Goal: Task Accomplishment & Management: Complete application form

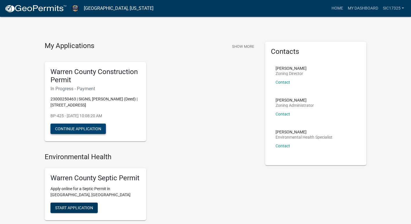
click at [87, 125] on button "Continue Application" at bounding box center [77, 129] width 55 height 10
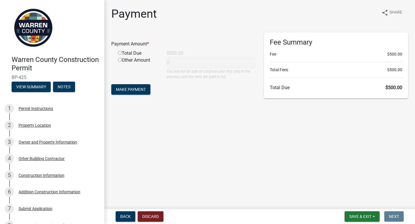
click at [122, 55] on div "Total Due" at bounding box center [138, 53] width 49 height 7
click at [118, 52] on div "Total Due" at bounding box center [138, 53] width 49 height 7
click at [119, 52] on input "radio" at bounding box center [120, 53] width 4 height 4
radio input "true"
type input "500"
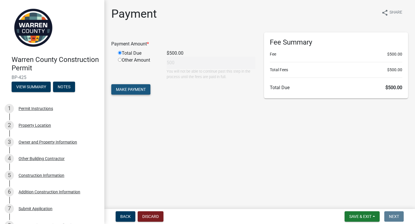
click at [133, 90] on span "Make Payment" at bounding box center [131, 89] width 30 height 5
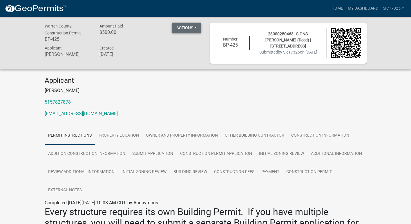
click at [189, 31] on button "Actions" at bounding box center [187, 28] width 30 height 10
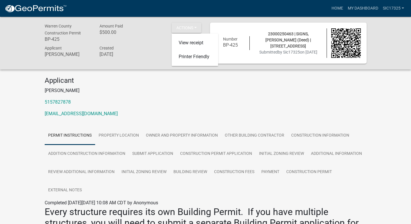
click at [185, 95] on div "Applicant [PERSON_NAME] Signs 5157827878 [EMAIL_ADDRESS][DOMAIN_NAME]" at bounding box center [205, 100] width 331 height 46
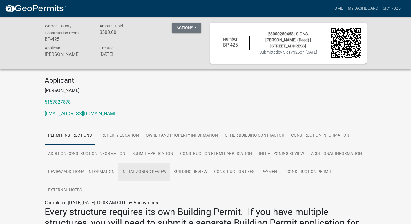
click at [135, 173] on link "Initial Zoning Review" at bounding box center [144, 172] width 52 height 19
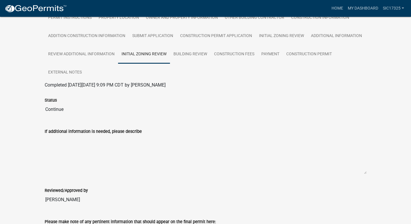
scroll to position [124, 0]
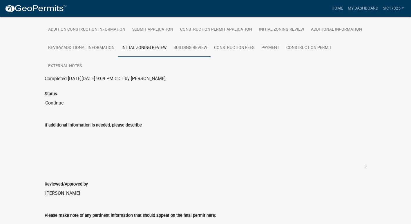
click at [182, 49] on link "Building Review" at bounding box center [190, 48] width 41 height 19
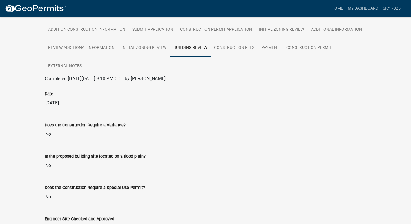
click at [21, 131] on div "Warren County Construction Permit BP-425 Amount Paid $500.00 Actions View recei…" at bounding box center [205, 227] width 411 height 670
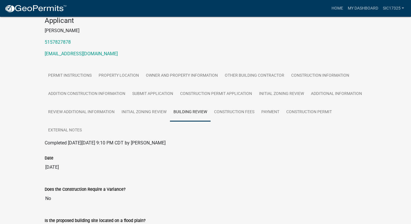
scroll to position [20, 0]
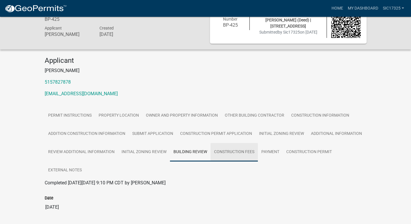
click at [229, 147] on link "Construction Fees" at bounding box center [234, 152] width 47 height 19
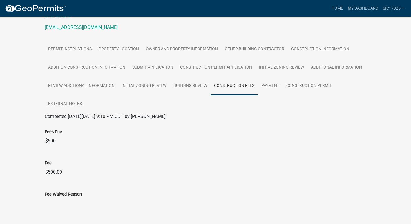
scroll to position [85, 0]
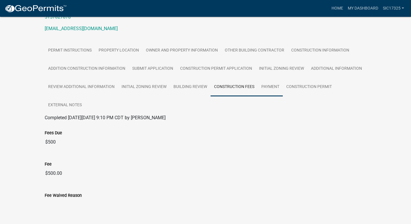
click at [267, 86] on link "Payment" at bounding box center [270, 87] width 25 height 19
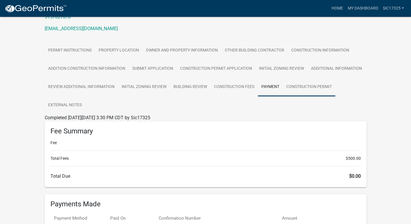
click at [310, 89] on link "Construction Permit" at bounding box center [309, 87] width 52 height 19
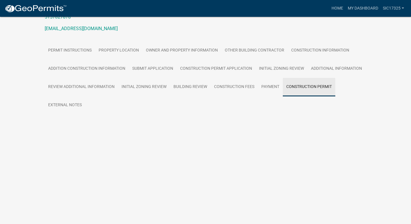
scroll to position [17, 0]
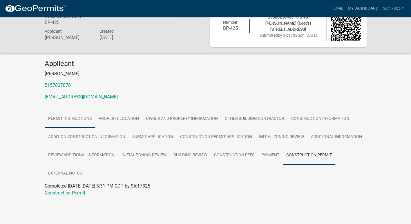
click at [82, 118] on link "Permit Instructions" at bounding box center [70, 119] width 50 height 19
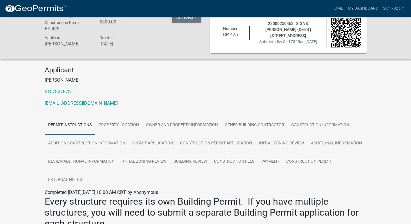
scroll to position [0, 0]
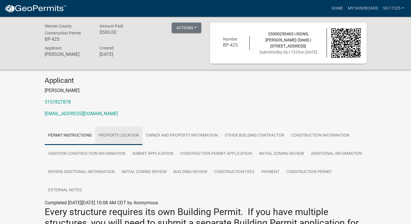
click at [115, 131] on link "Property Location" at bounding box center [118, 136] width 47 height 19
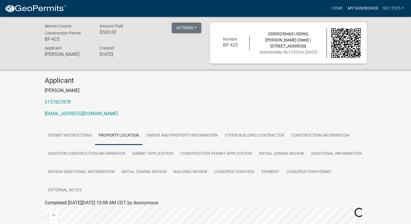
click at [364, 6] on link "My Dashboard" at bounding box center [362, 8] width 35 height 11
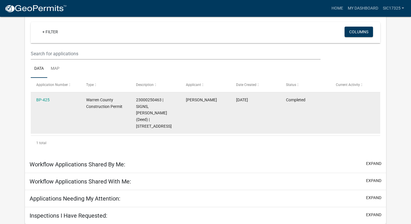
scroll to position [51, 0]
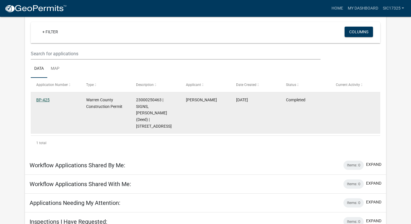
click at [41, 99] on link "BP-425" at bounding box center [42, 100] width 13 height 5
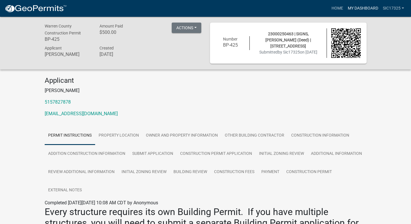
click at [370, 8] on link "My Dashboard" at bounding box center [362, 8] width 35 height 11
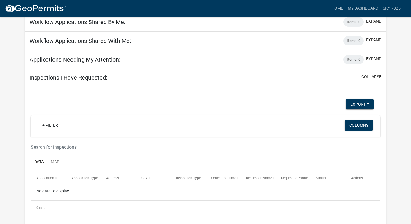
scroll to position [198, 0]
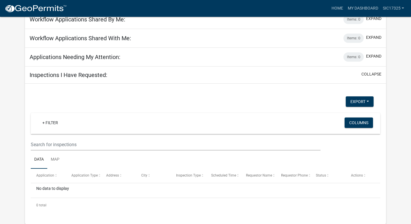
click at [85, 76] on h5 "Inspections I Have Requested:" at bounding box center [69, 75] width 78 height 7
click at [369, 72] on button "collapse" at bounding box center [371, 74] width 20 height 6
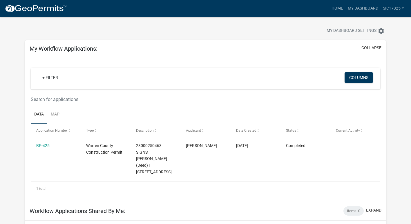
scroll to position [0, 0]
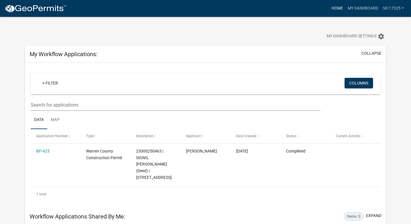
click at [341, 8] on link "Home" at bounding box center [337, 8] width 16 height 11
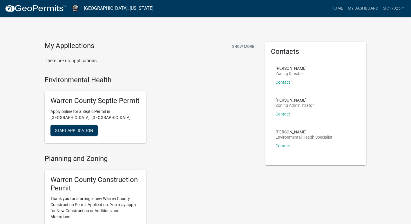
click at [2, 123] on div "My Applications Show More There are no applications Environmental Health Warren…" at bounding box center [205, 186] width 411 height 372
click at [242, 42] on button "Show More" at bounding box center [243, 47] width 27 height 10
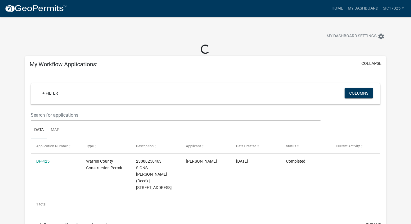
scroll to position [61, 0]
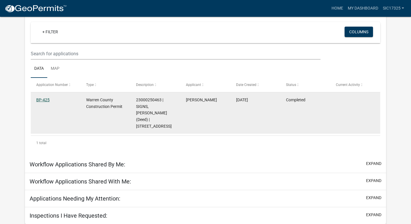
click at [46, 101] on link "BP-425" at bounding box center [42, 100] width 13 height 5
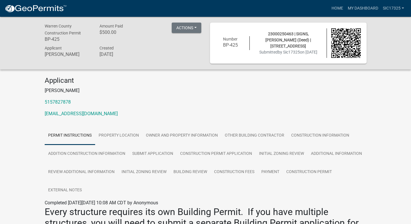
click at [19, 135] on div "Warren County Construction Permit BP-425 Amount Paid $500.00 Actions View recei…" at bounding box center [205, 192] width 411 height 351
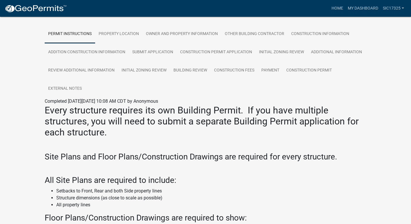
scroll to position [92, 0]
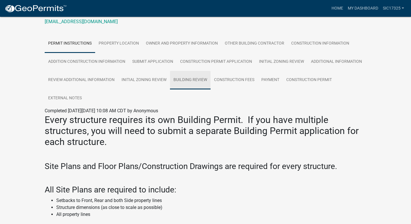
click at [188, 79] on link "Building Review" at bounding box center [190, 80] width 41 height 19
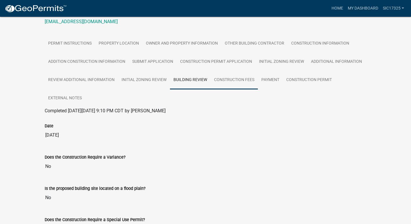
click at [233, 82] on link "Construction Fees" at bounding box center [234, 80] width 47 height 19
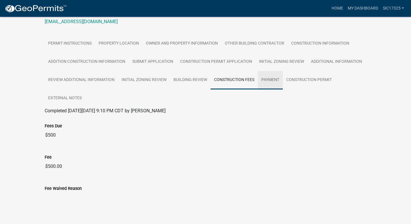
click at [280, 86] on link "Payment" at bounding box center [270, 80] width 25 height 19
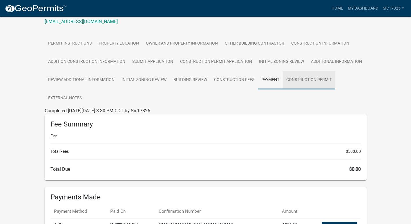
click at [315, 84] on link "Construction Permit" at bounding box center [309, 80] width 52 height 19
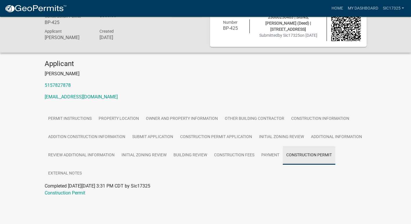
scroll to position [17, 0]
click at [67, 193] on link "Construction Permit" at bounding box center [65, 194] width 41 height 6
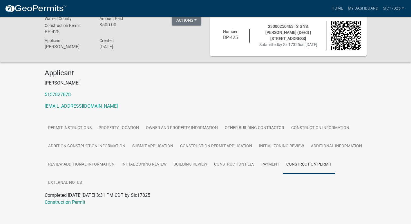
scroll to position [8, 0]
click at [338, 141] on link "Additional Information" at bounding box center [336, 146] width 58 height 19
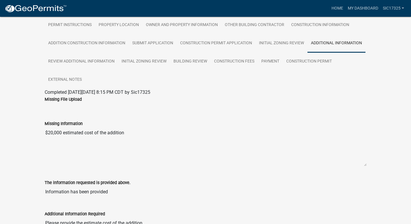
scroll to position [85, 0]
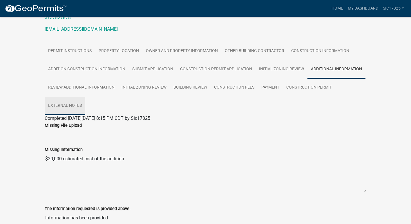
click at [63, 107] on link "External Notes" at bounding box center [65, 106] width 41 height 19
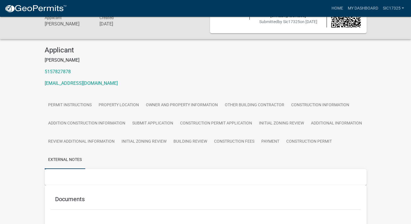
scroll to position [0, 0]
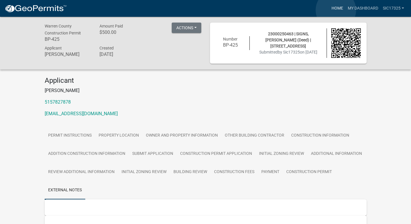
click at [336, 10] on link "Home" at bounding box center [337, 8] width 16 height 11
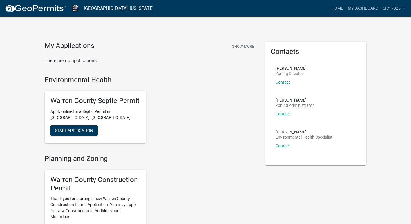
click at [394, 14] on nav "[GEOGRAPHIC_DATA], [US_STATE] more_horiz Home My Dashboard Sic17325 Account Log…" at bounding box center [205, 8] width 411 height 17
click at [388, 6] on link "Sic17325" at bounding box center [394, 8] width 26 height 11
click at [361, 11] on link "My Dashboard" at bounding box center [362, 8] width 35 height 11
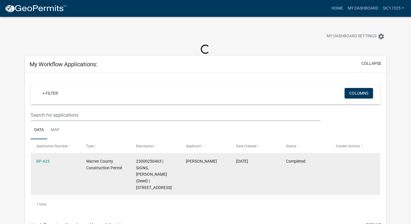
drag, startPoint x: 44, startPoint y: 163, endPoint x: 40, endPoint y: 164, distance: 3.9
click at [40, 164] on div "BP-425" at bounding box center [55, 161] width 39 height 7
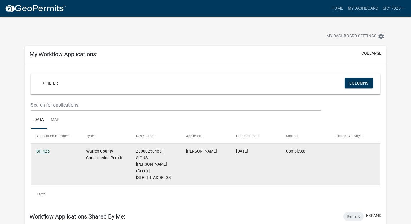
click at [41, 150] on link "BP-425" at bounding box center [42, 151] width 13 height 5
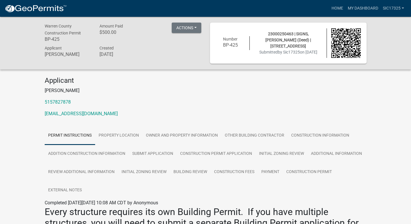
click at [194, 34] on div "Actions View receipt Printer Friendly" at bounding box center [187, 29] width 30 height 12
click at [190, 28] on button "Actions" at bounding box center [187, 28] width 30 height 10
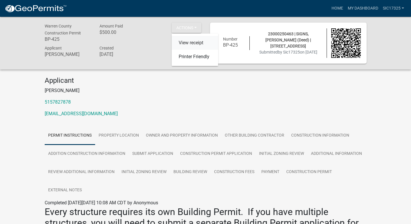
click at [186, 41] on link "View receipt" at bounding box center [195, 43] width 46 height 14
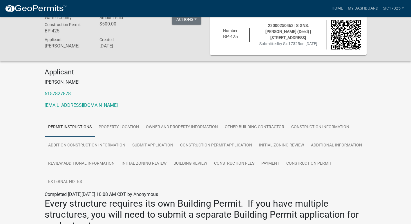
scroll to position [8, 0]
